Goal: Find specific page/section: Find specific page/section

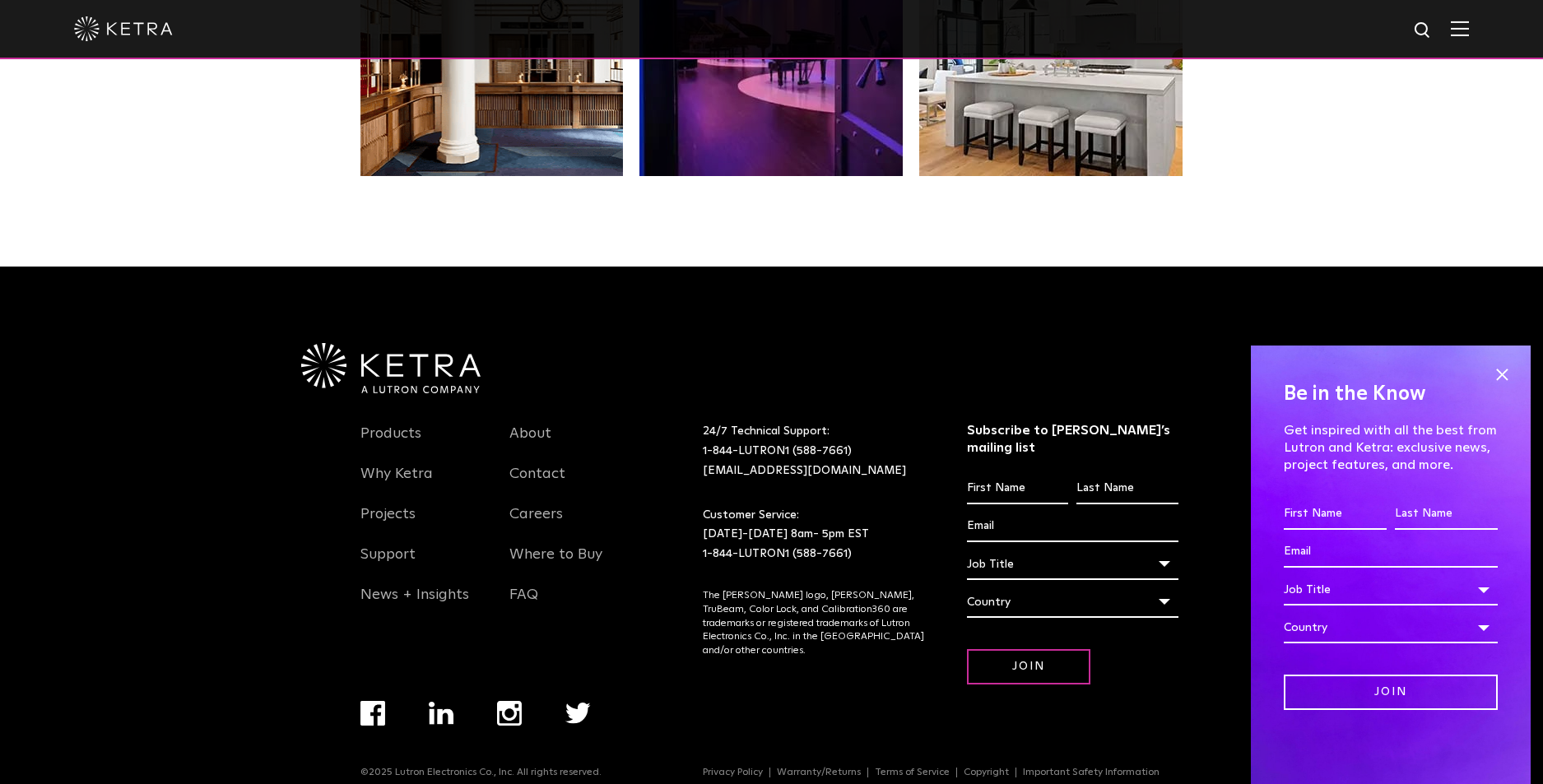
scroll to position [3456, 0]
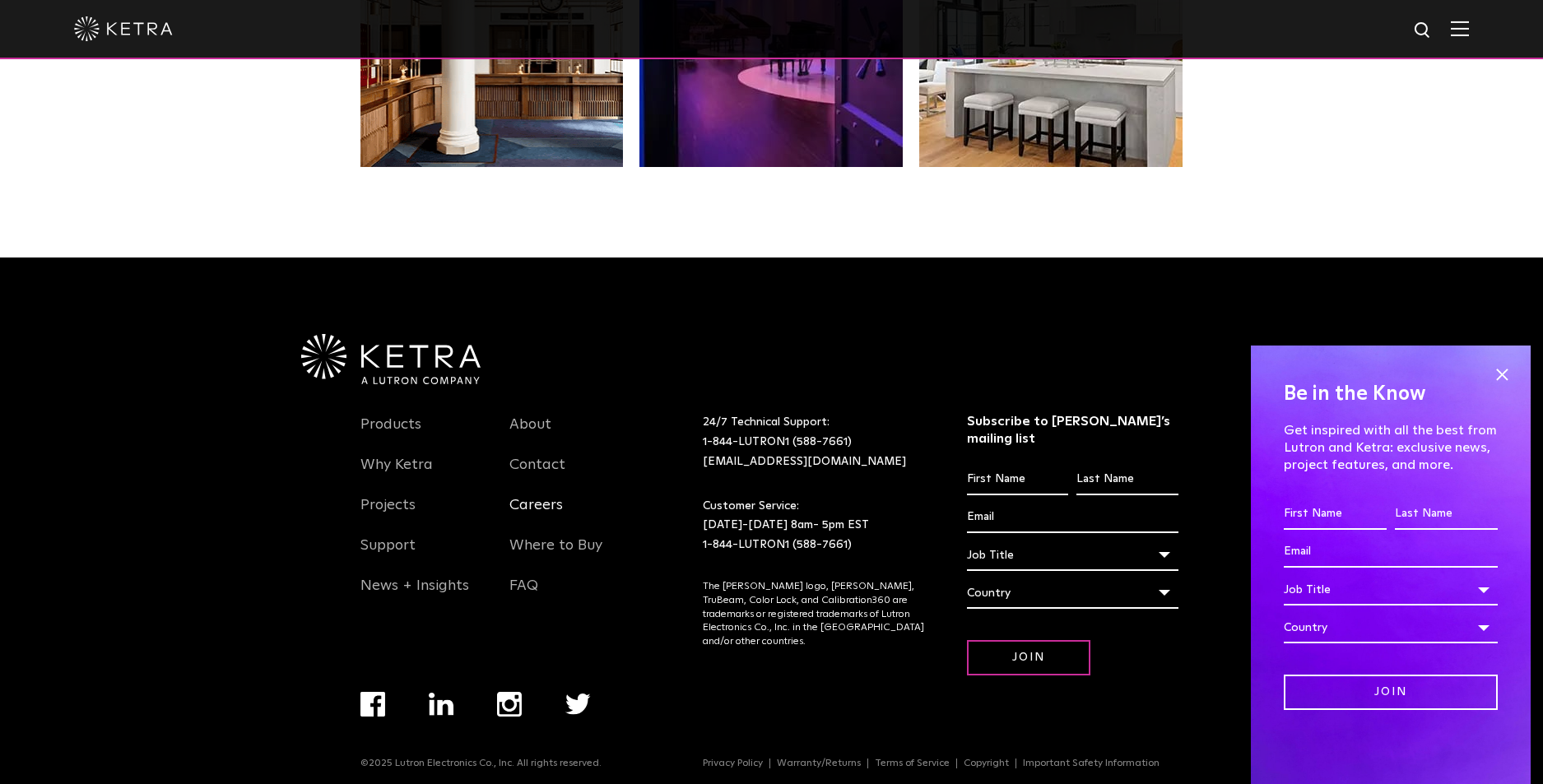
click at [528, 504] on link "Careers" at bounding box center [537, 515] width 54 height 38
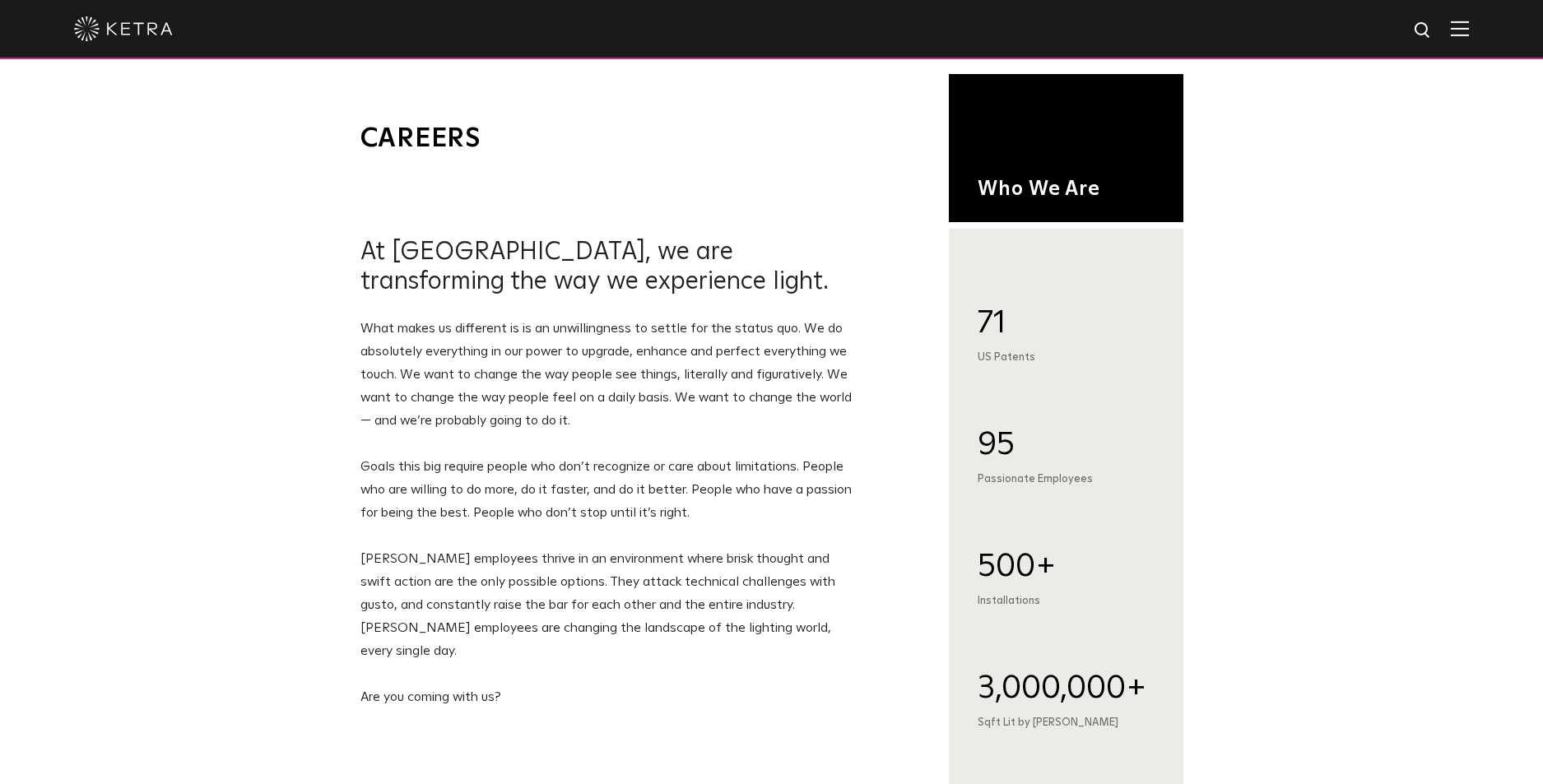
click at [129, 26] on img at bounding box center [123, 28] width 99 height 25
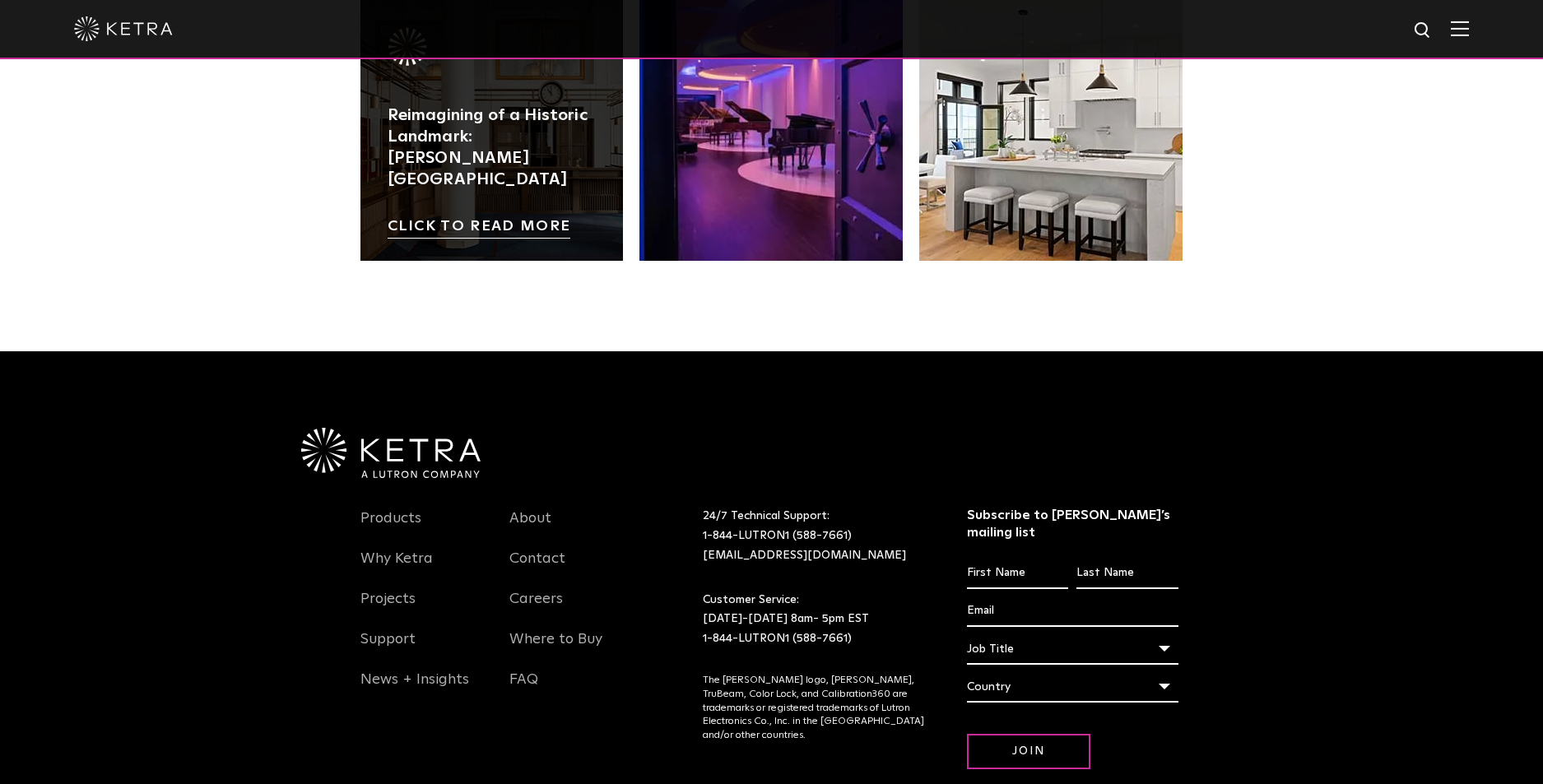
scroll to position [3456, 0]
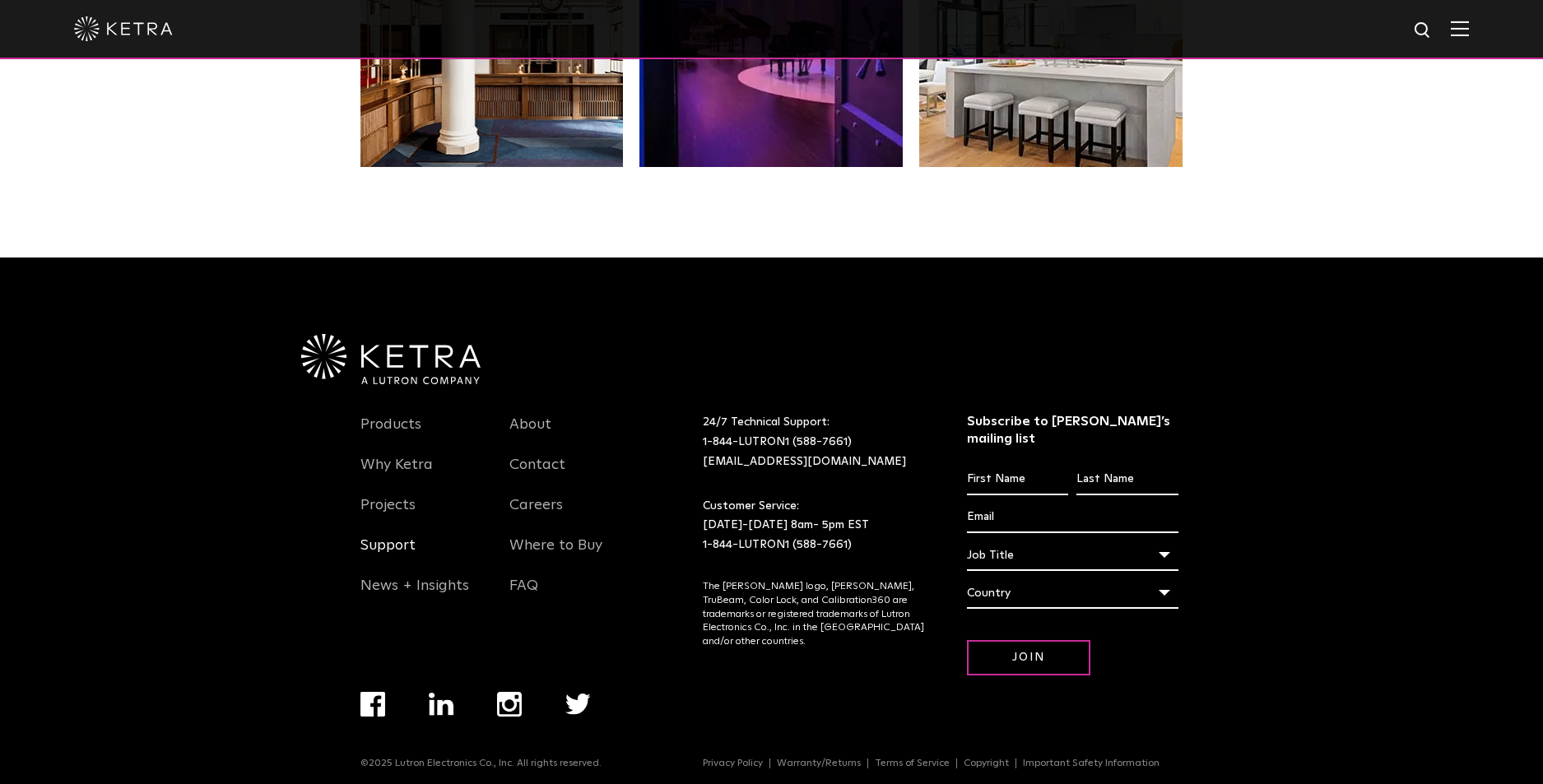
click at [374, 547] on link "Support" at bounding box center [387, 556] width 55 height 38
